Goal: Information Seeking & Learning: Learn about a topic

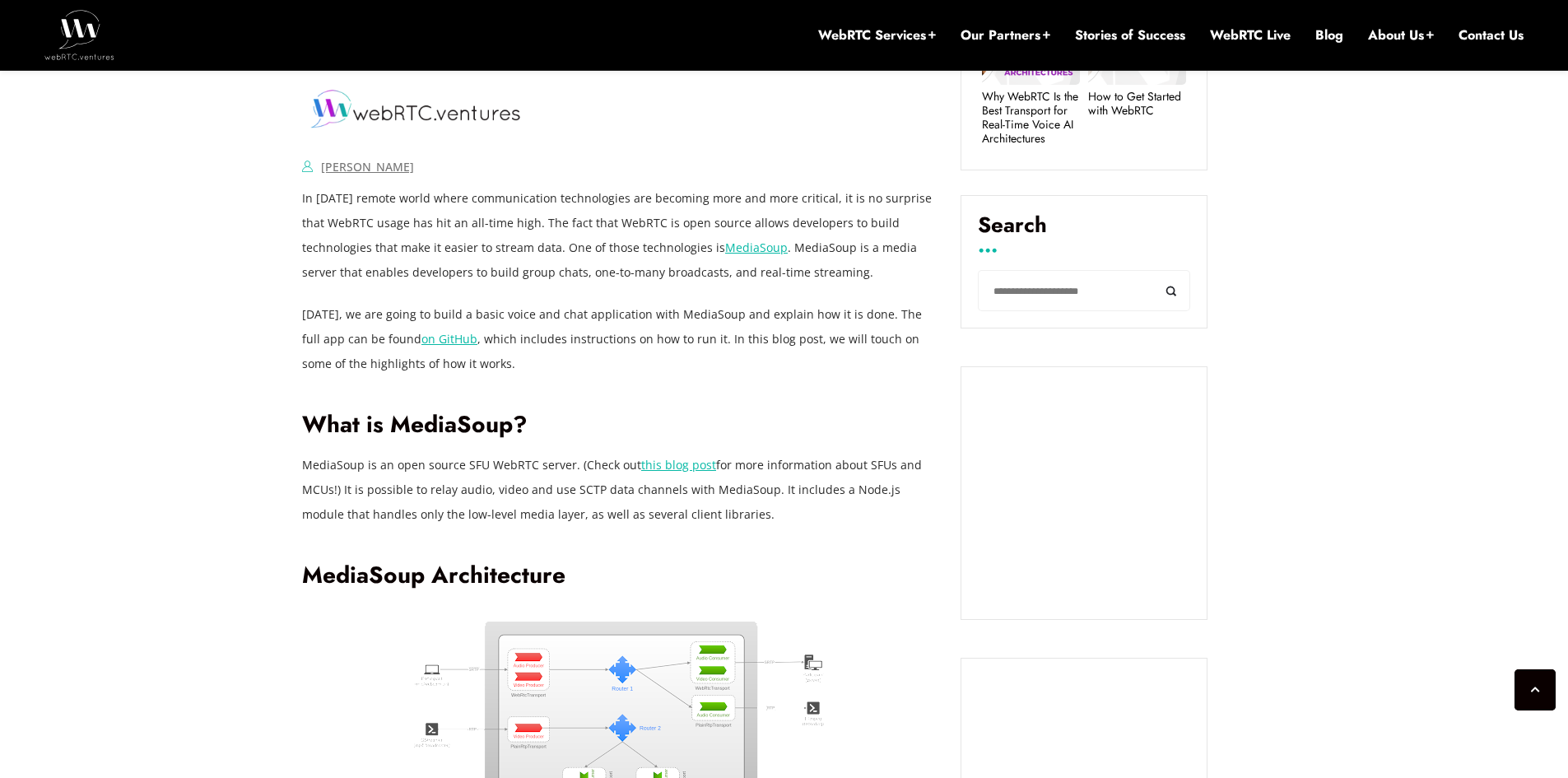
scroll to position [922, 0]
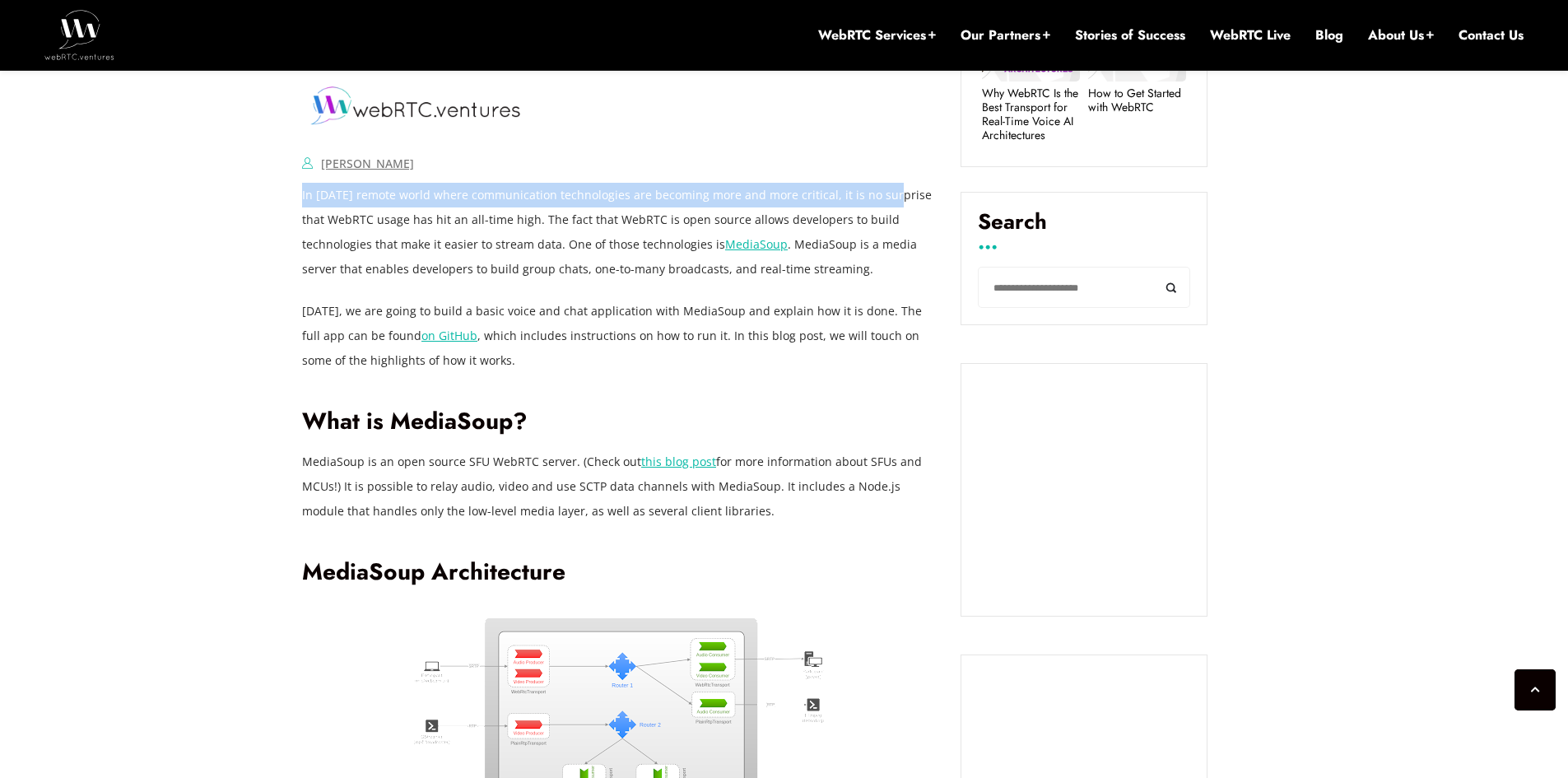
drag, startPoint x: 303, startPoint y: 198, endPoint x: 882, endPoint y: 187, distance: 579.1
click at [882, 187] on p "In [DATE] remote world where communication technologies are becoming more and m…" at bounding box center [618, 232] width 634 height 99
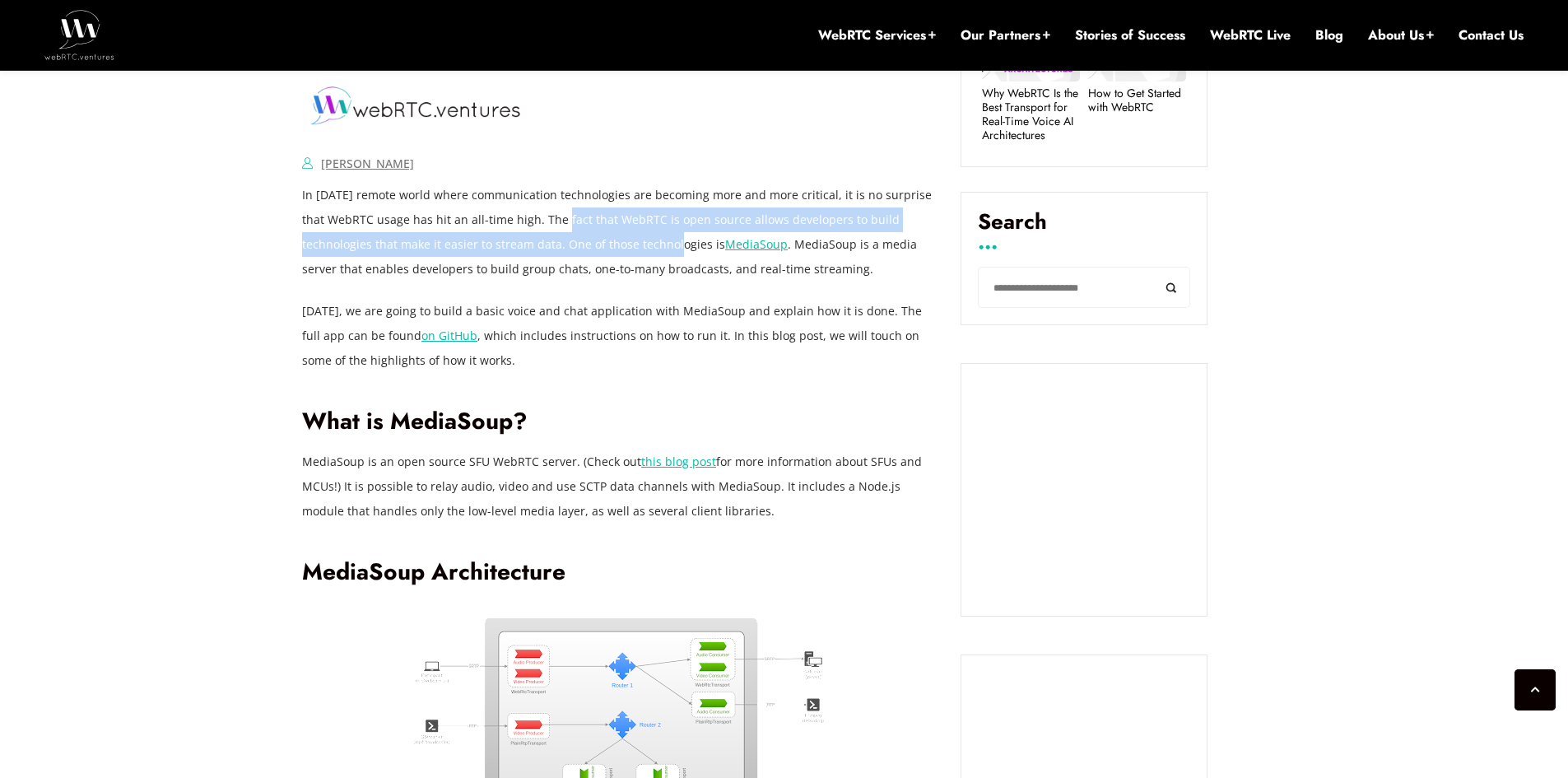
drag, startPoint x: 555, startPoint y: 209, endPoint x: 670, endPoint y: 241, distance: 119.4
click at [670, 241] on p "In [DATE] remote world where communication technologies are becoming more and m…" at bounding box center [618, 232] width 634 height 99
click at [670, 242] on p "In [DATE] remote world where communication technologies are becoming more and m…" at bounding box center [618, 232] width 634 height 99
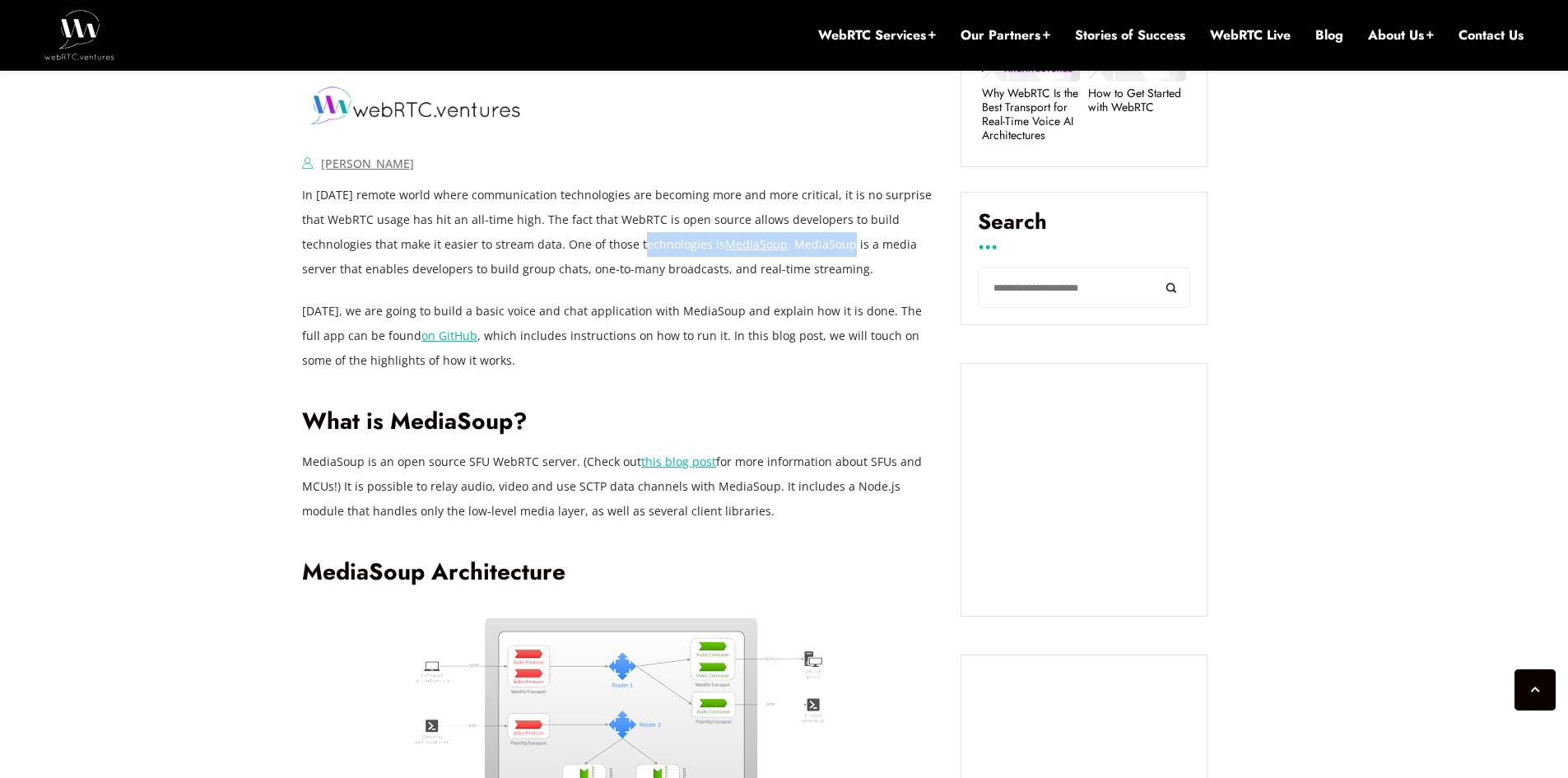
drag, startPoint x: 670, startPoint y: 242, endPoint x: 807, endPoint y: 243, distance: 137.0
click at [807, 243] on p "In [DATE] remote world where communication technologies are becoming more and m…" at bounding box center [618, 232] width 634 height 99
click at [826, 241] on p "In [DATE] remote world where communication technologies are becoming more and m…" at bounding box center [618, 232] width 634 height 99
drag, startPoint x: 826, startPoint y: 241, endPoint x: 395, endPoint y: 262, distance: 431.5
click at [395, 262] on p "In [DATE] remote world where communication technologies are becoming more and m…" at bounding box center [618, 232] width 634 height 99
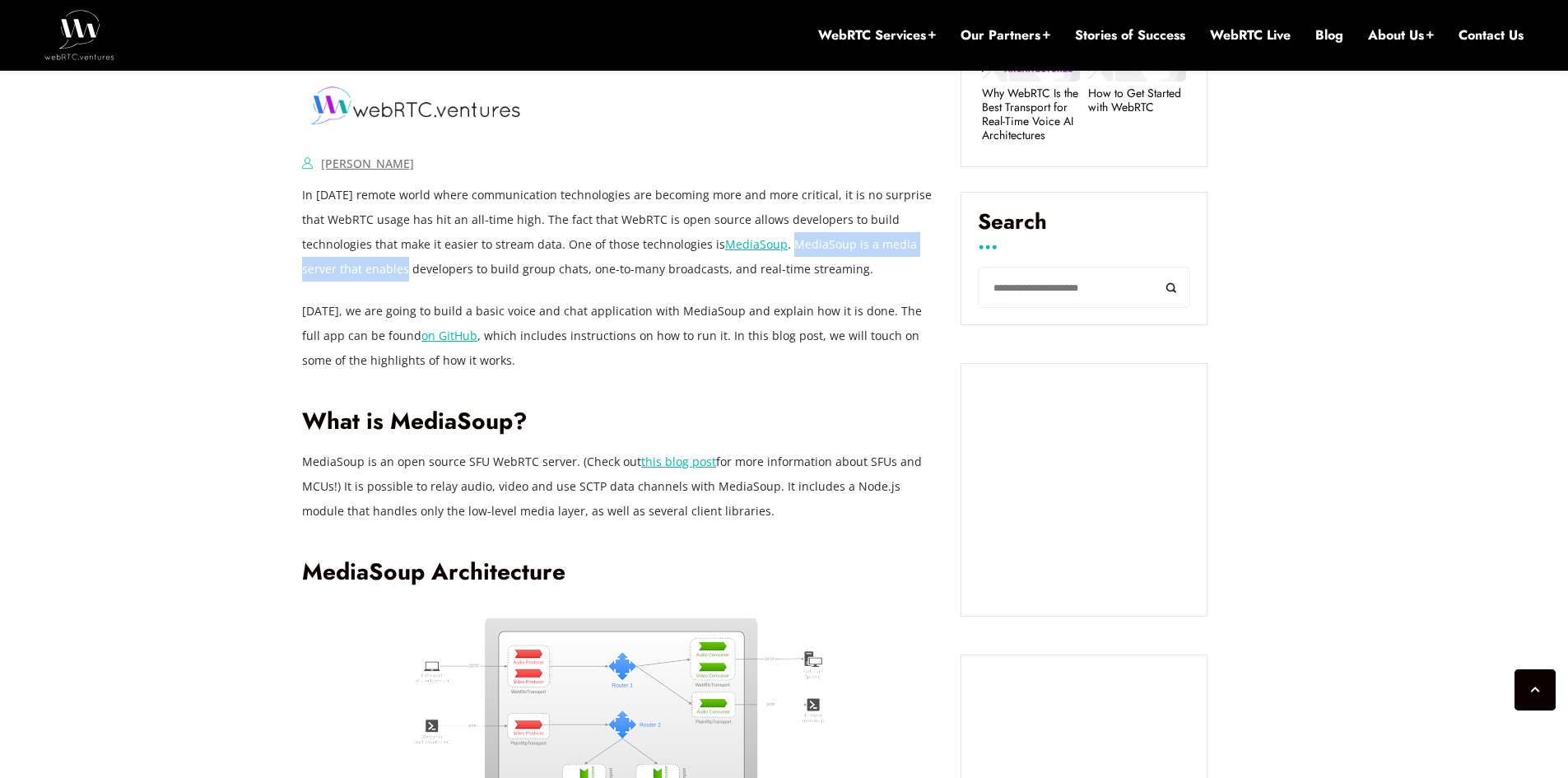
click at [395, 262] on p "In [DATE] remote world where communication technologies are becoming more and m…" at bounding box center [618, 232] width 634 height 99
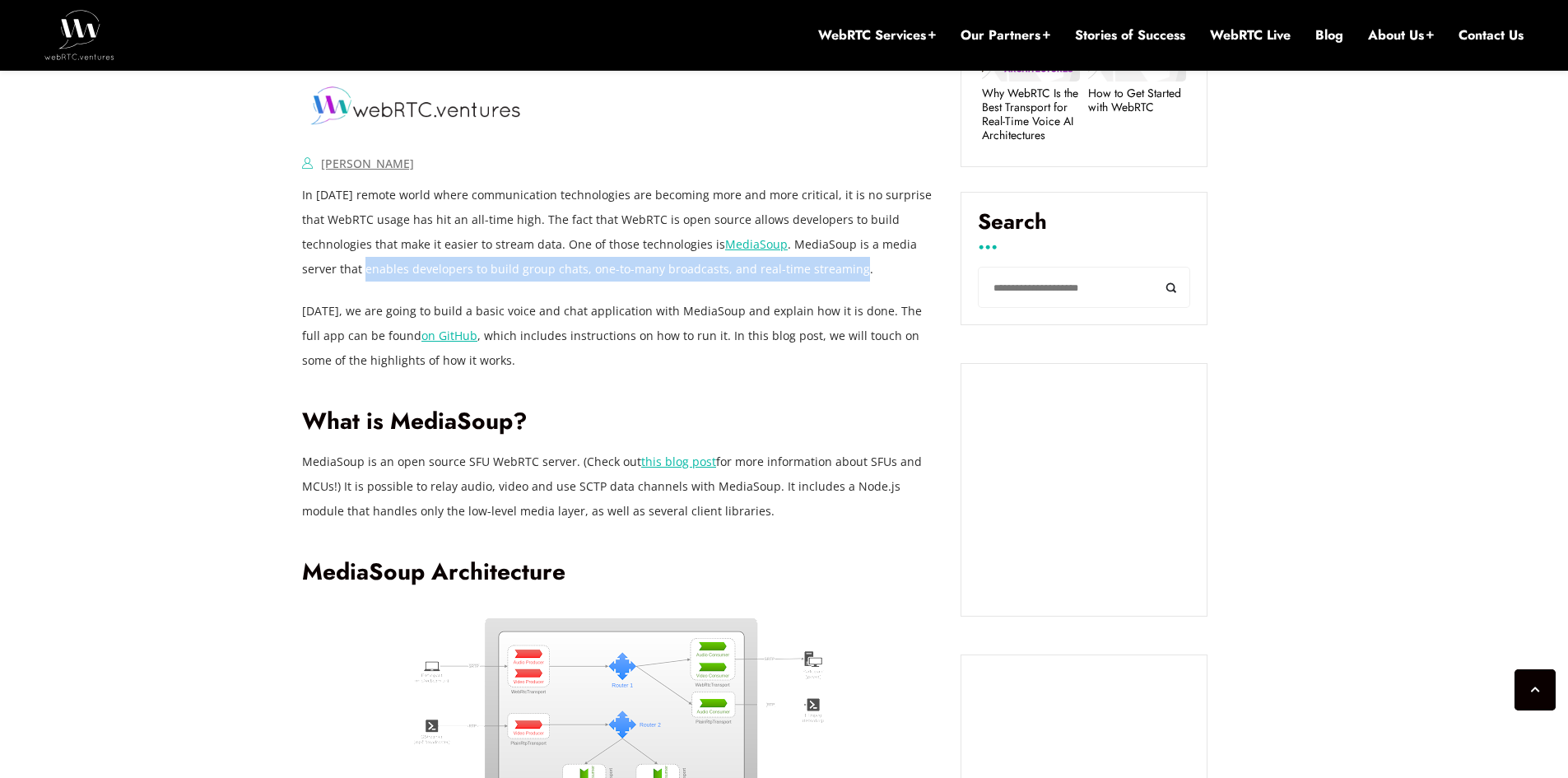
drag, startPoint x: 395, startPoint y: 262, endPoint x: 824, endPoint y: 265, distance: 429.0
click at [824, 265] on p "In [DATE] remote world where communication technologies are becoming more and m…" at bounding box center [618, 232] width 634 height 99
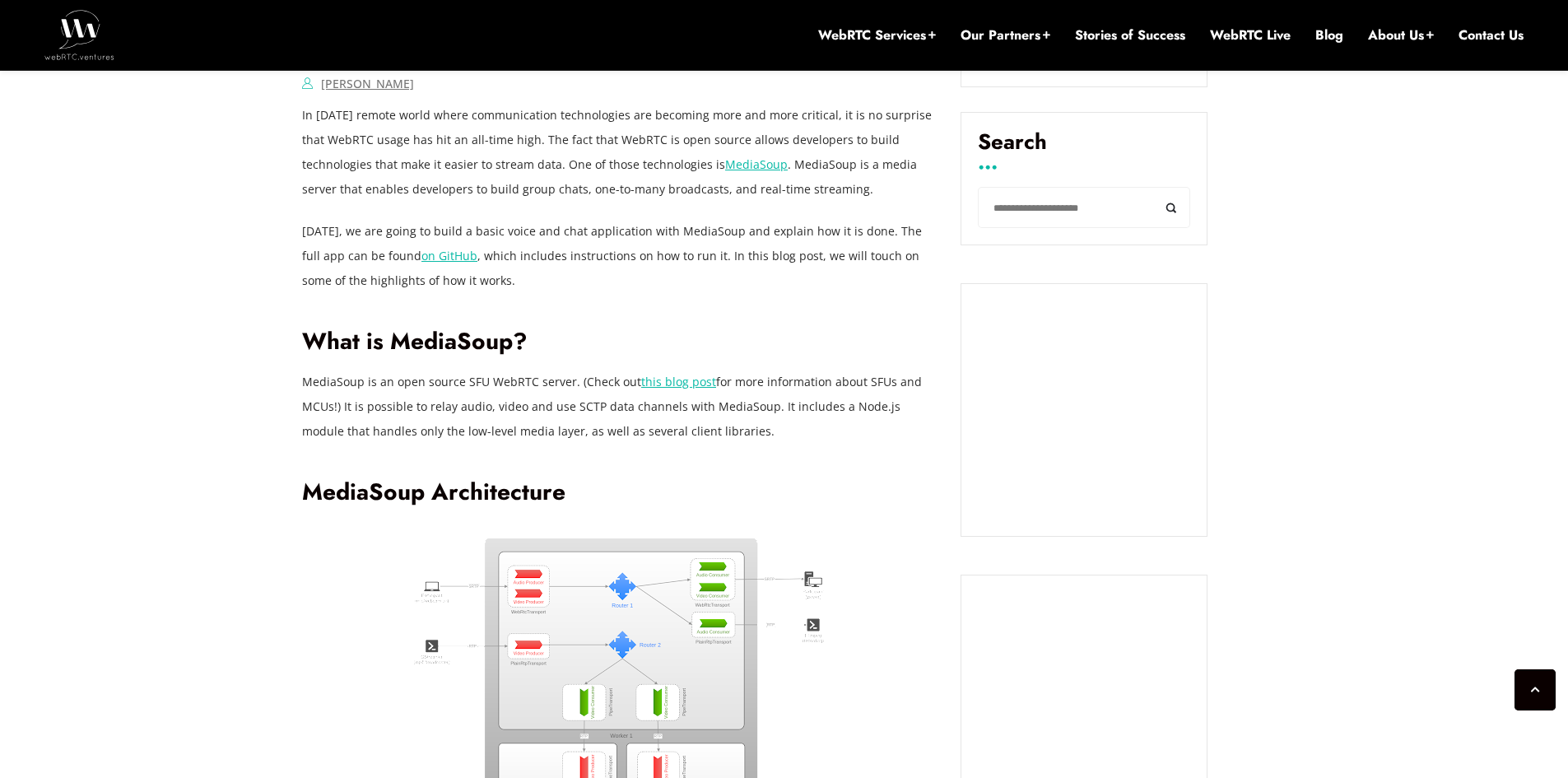
scroll to position [1004, 0]
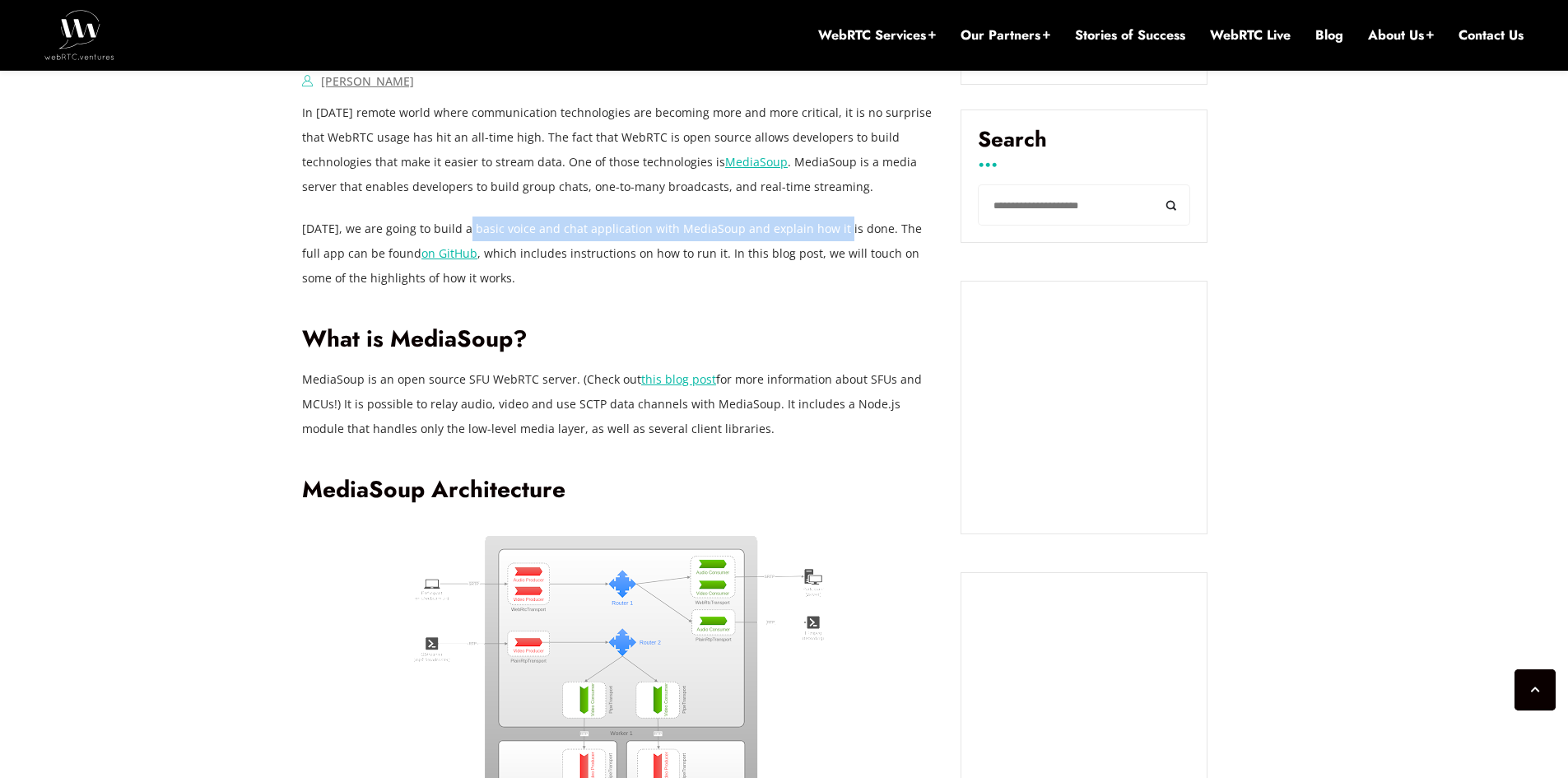
drag, startPoint x: 467, startPoint y: 231, endPoint x: 450, endPoint y: 240, distance: 19.2
click at [747, 240] on p "[DATE], we are going to build a basic voice and chat application with MediaSoup…" at bounding box center [618, 253] width 634 height 74
click at [687, 230] on p "[DATE], we are going to build a basic voice and chat application with MediaSoup…" at bounding box center [618, 253] width 634 height 74
drag, startPoint x: 687, startPoint y: 230, endPoint x: 859, endPoint y: 229, distance: 172.0
click at [859, 229] on p "[DATE], we are going to build a basic voice and chat application with MediaSoup…" at bounding box center [618, 253] width 634 height 74
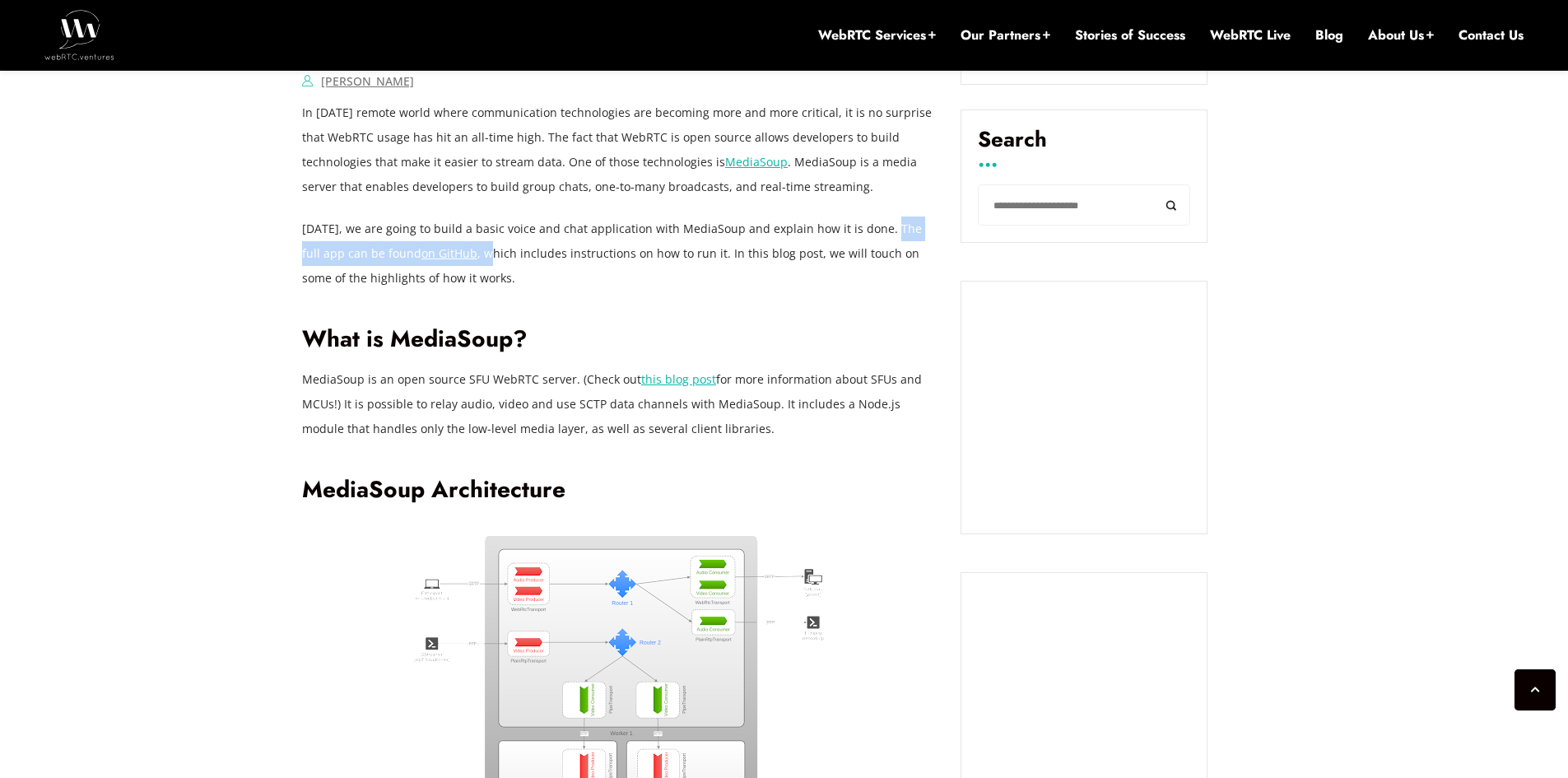
drag, startPoint x: 879, startPoint y: 235, endPoint x: 472, endPoint y: 250, distance: 407.3
click at [472, 250] on p "[DATE], we are going to build a basic voice and chat application with MediaSoup…" at bounding box center [618, 253] width 634 height 74
click at [503, 248] on p "[DATE], we are going to build a basic voice and chat application with MediaSoup…" at bounding box center [618, 253] width 634 height 74
drag, startPoint x: 691, startPoint y: 258, endPoint x: 826, endPoint y: 257, distance: 135.0
click at [826, 257] on p "[DATE], we are going to build a basic voice and chat application with MediaSoup…" at bounding box center [618, 253] width 634 height 74
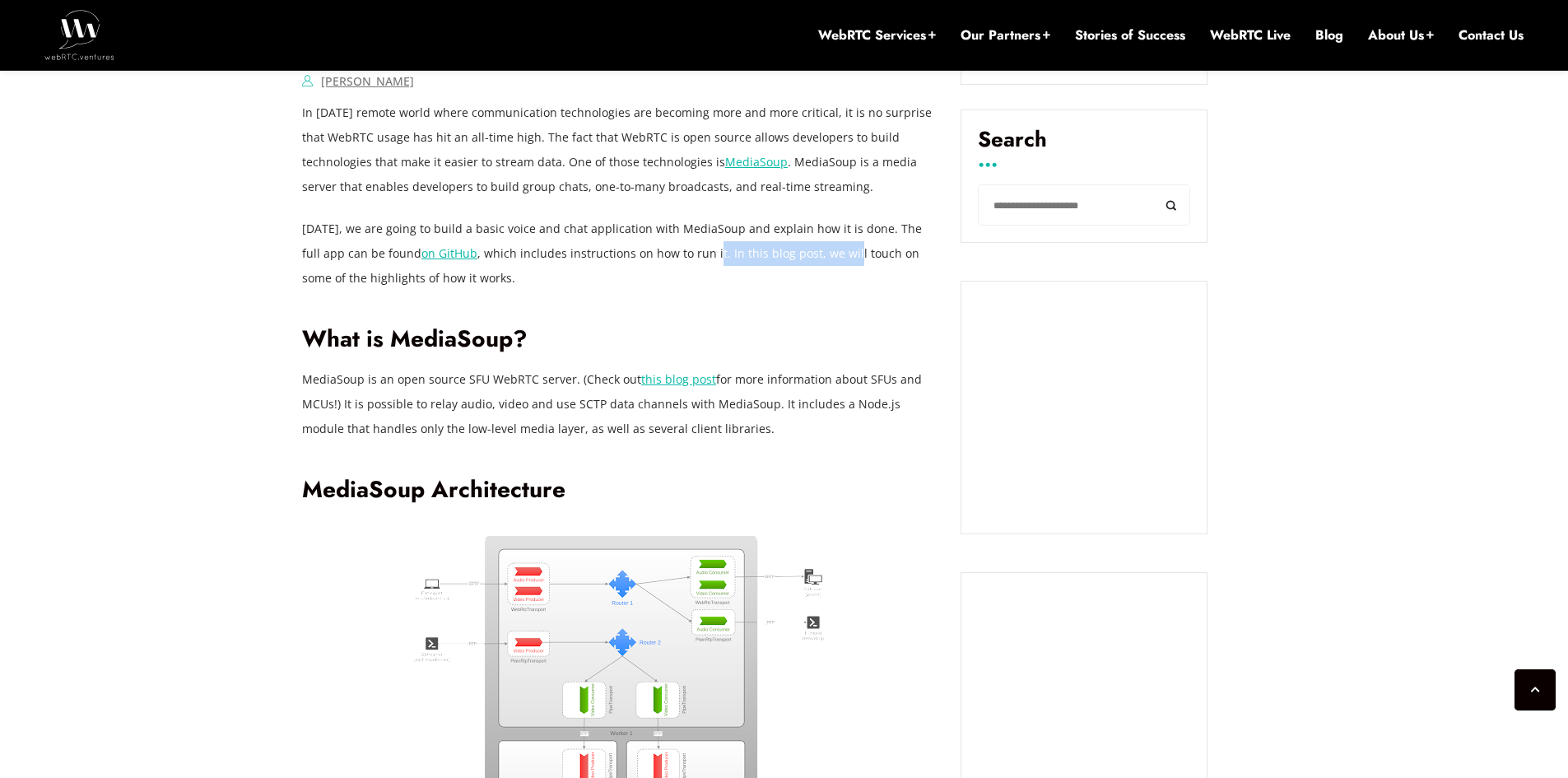
click at [826, 257] on p "[DATE], we are going to build a basic voice and chat application with MediaSoup…" at bounding box center [618, 253] width 634 height 74
drag, startPoint x: 826, startPoint y: 257, endPoint x: 425, endPoint y: 287, distance: 402.1
click at [425, 287] on p "[DATE], we are going to build a basic voice and chat application with MediaSoup…" at bounding box center [618, 253] width 634 height 74
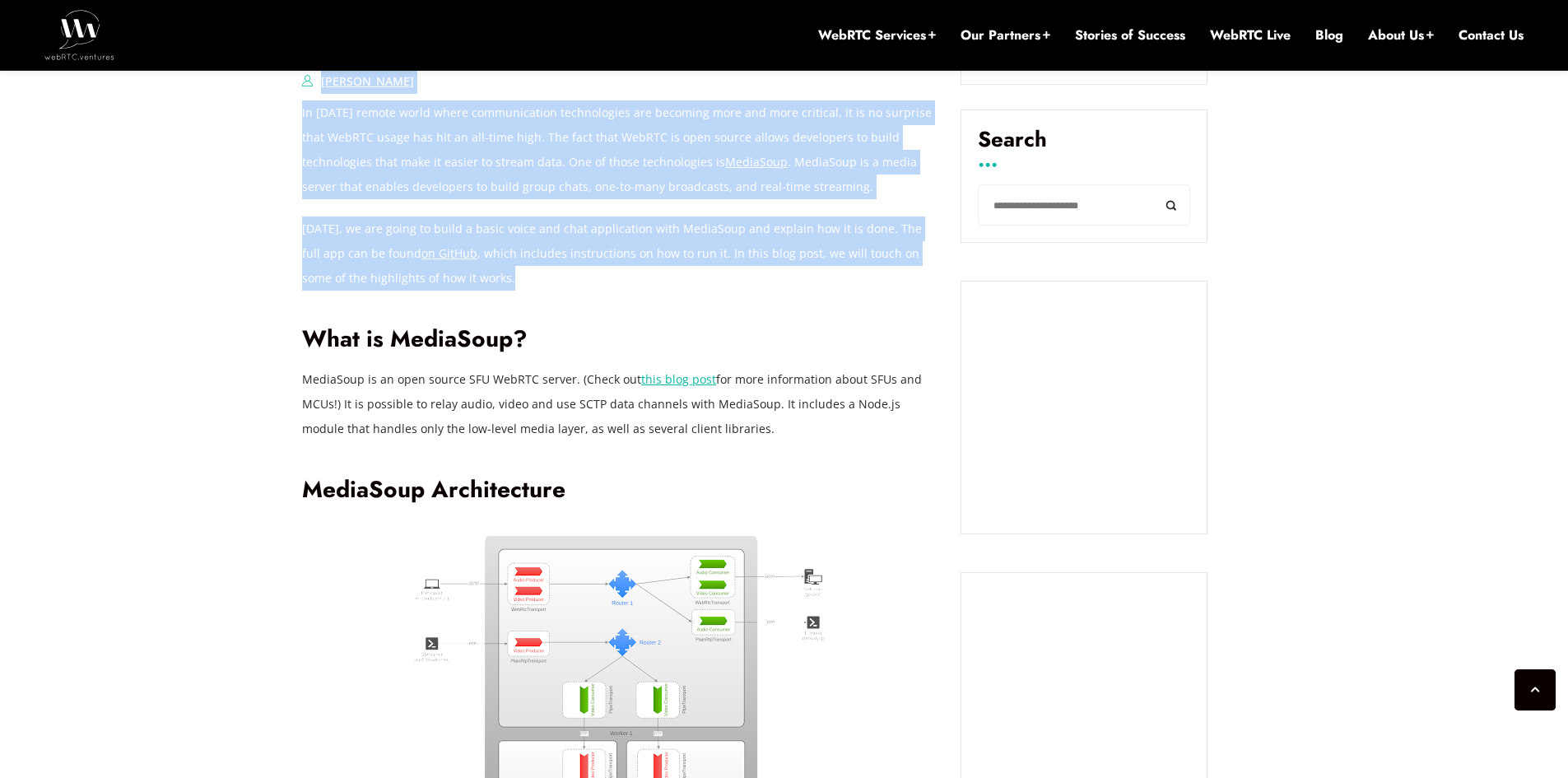
drag, startPoint x: 511, startPoint y: 288, endPoint x: 268, endPoint y: 167, distance: 271.5
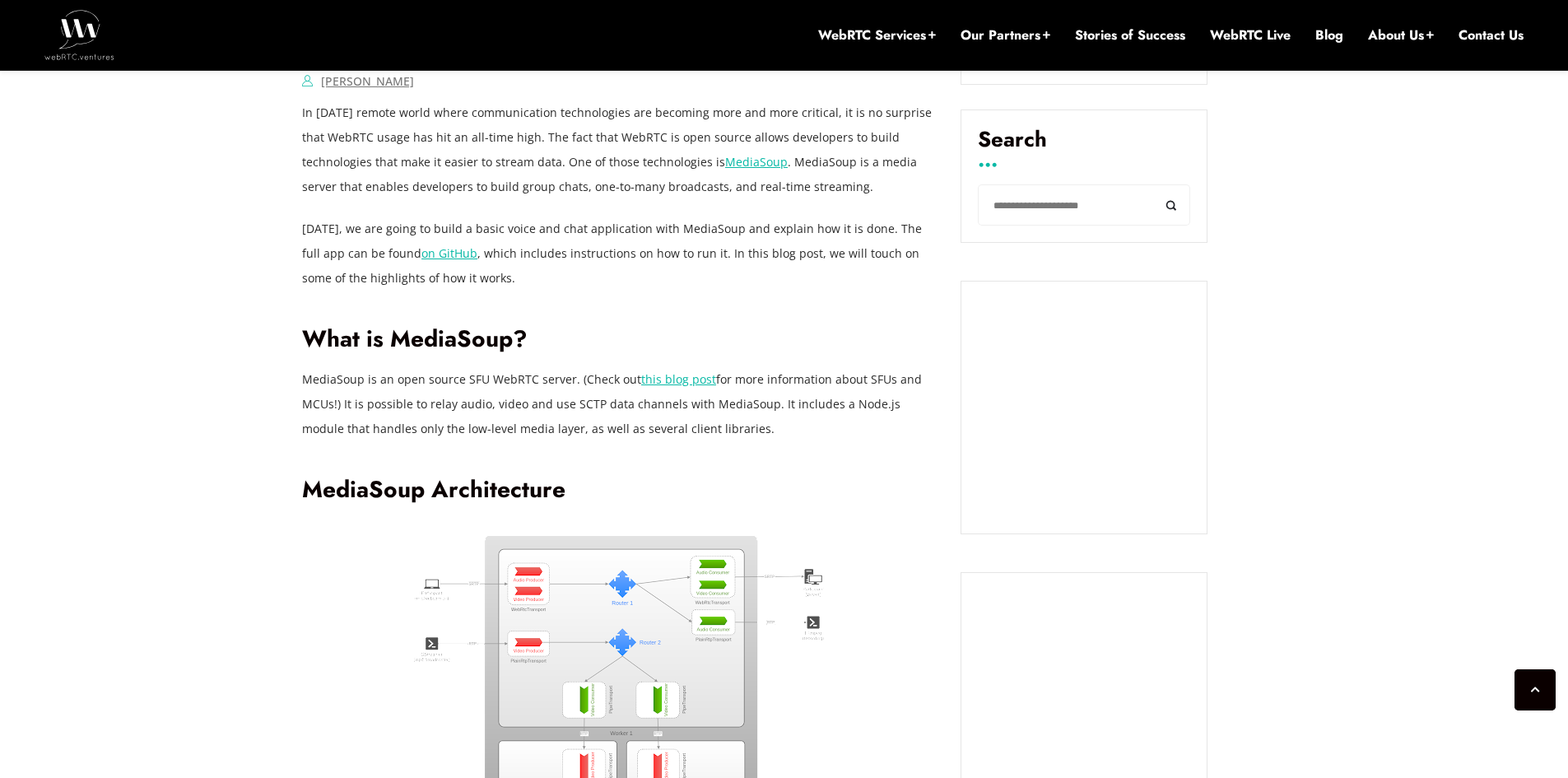
click at [461, 331] on h2 "What is MediaSoup?" at bounding box center [618, 339] width 634 height 29
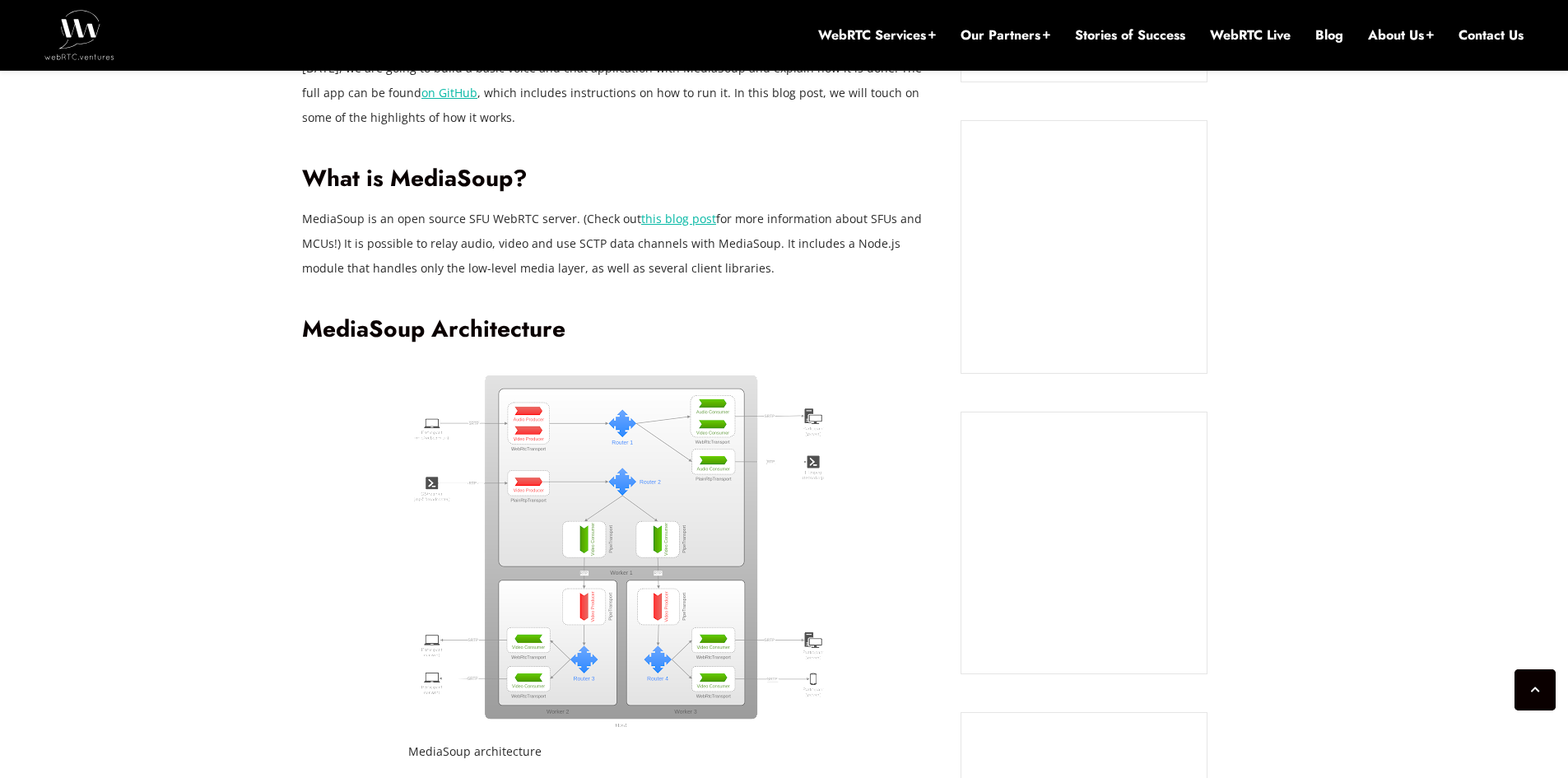
scroll to position [1169, 0]
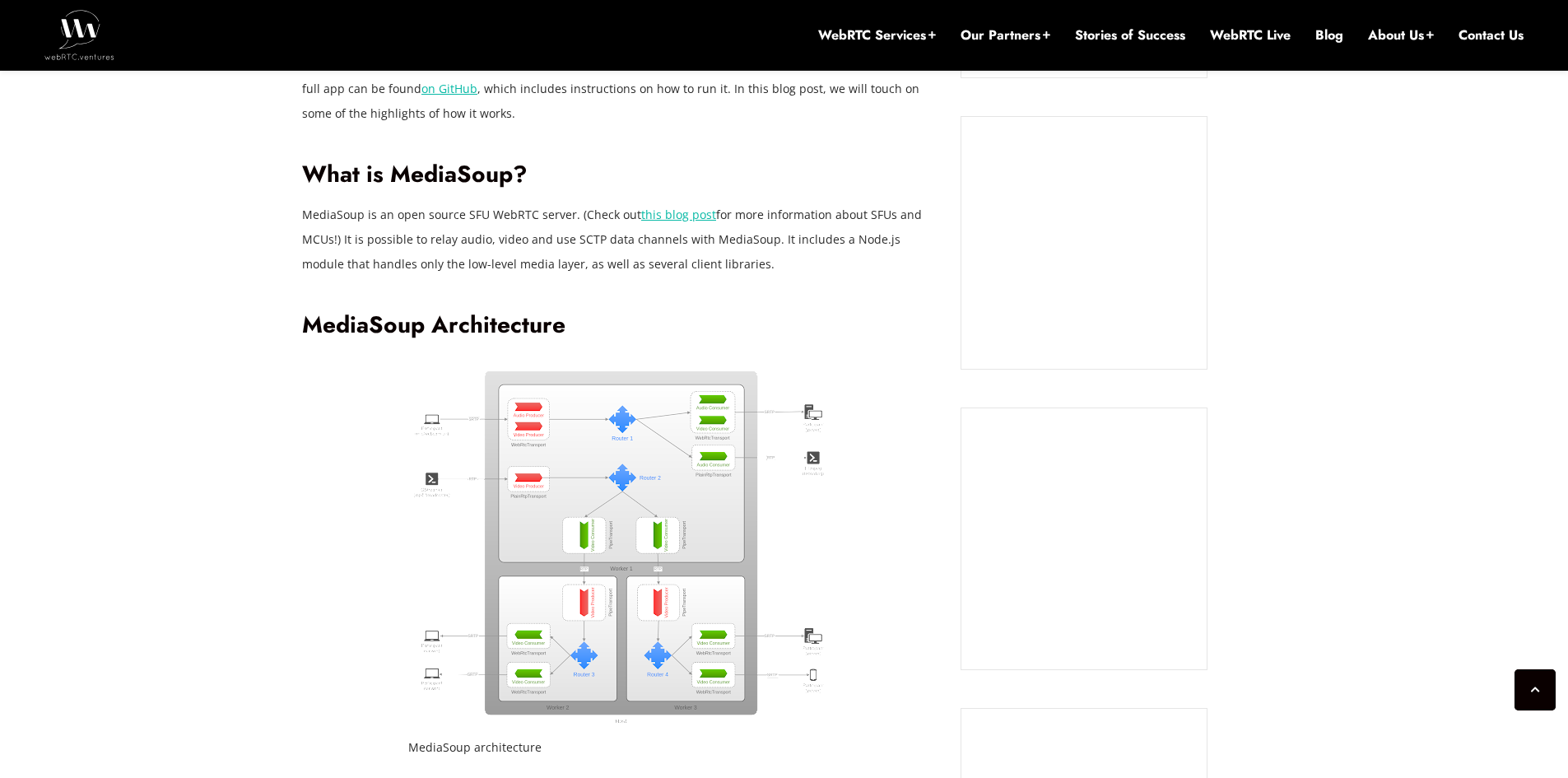
click at [470, 213] on p "MediaSoup is an open source SFU WebRTC server. (Check out this blog post for mo…" at bounding box center [618, 239] width 634 height 74
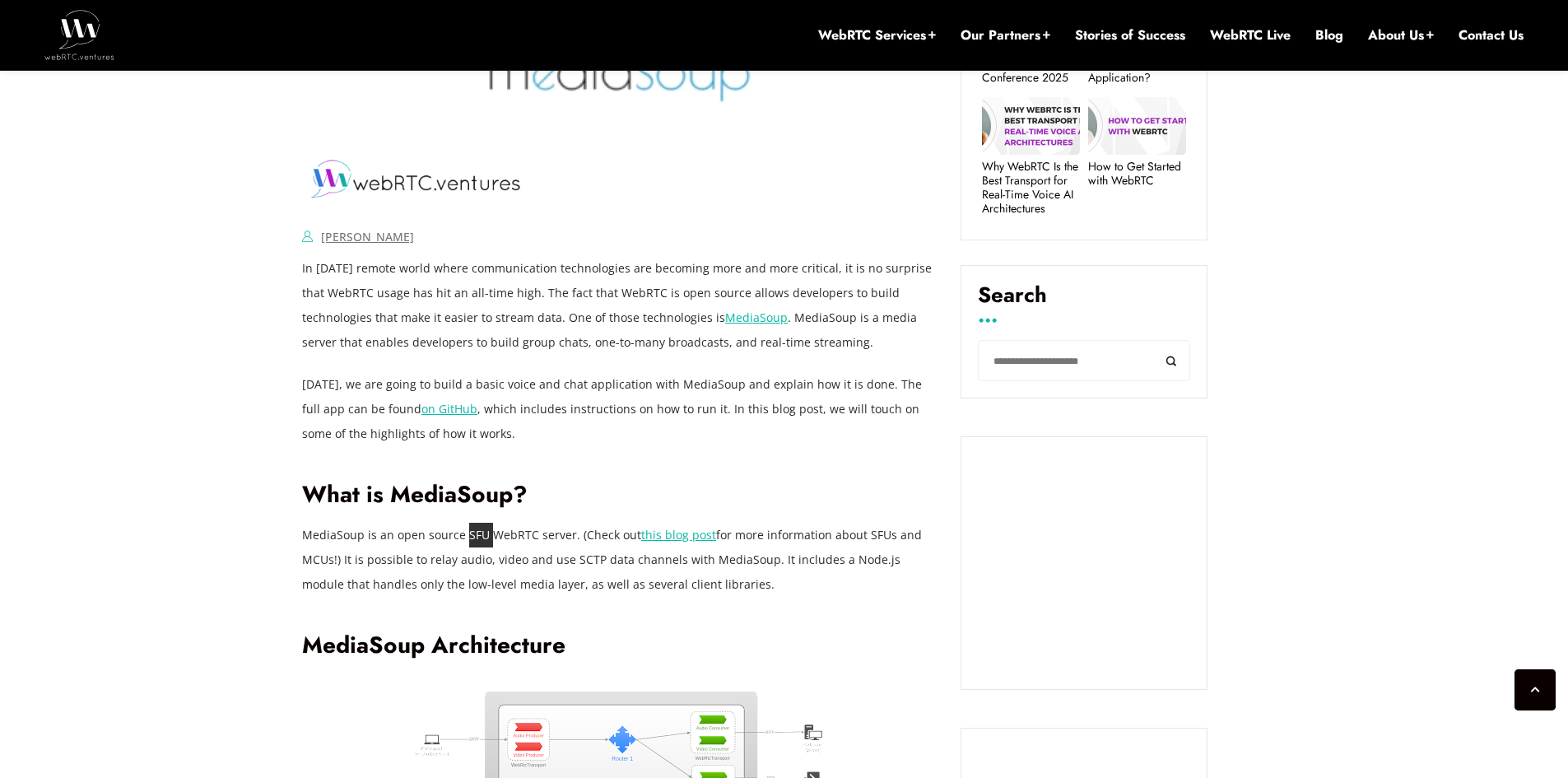
scroll to position [1108, 0]
